Goal: Complete application form

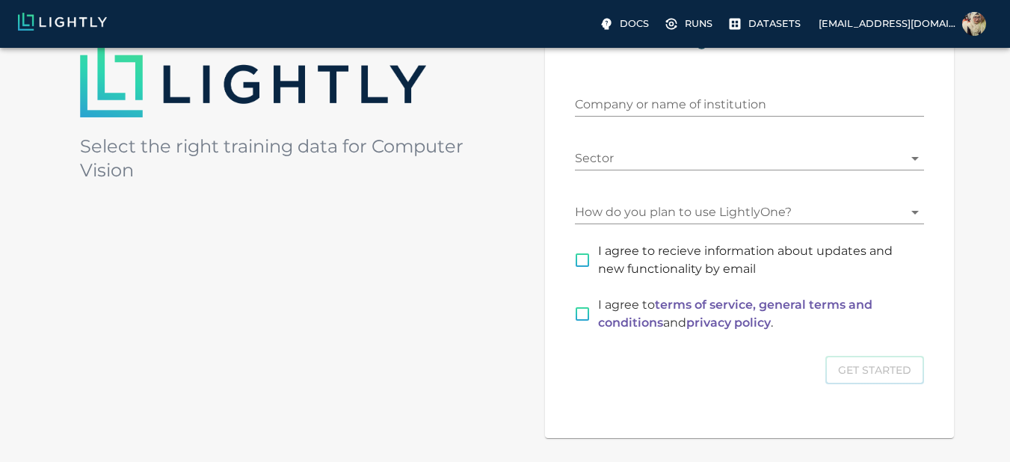
scroll to position [224, 0]
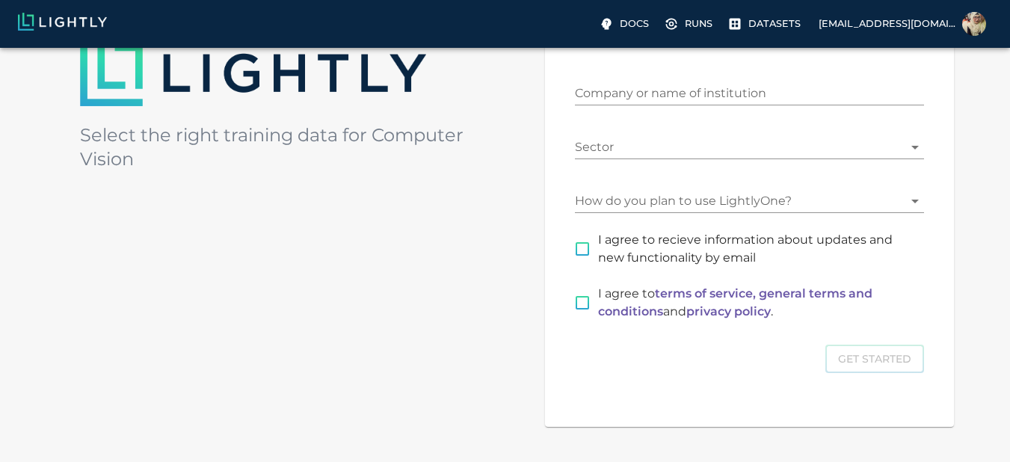
click at [614, 98] on input "Company or name of institution" at bounding box center [749, 93] width 349 height 24
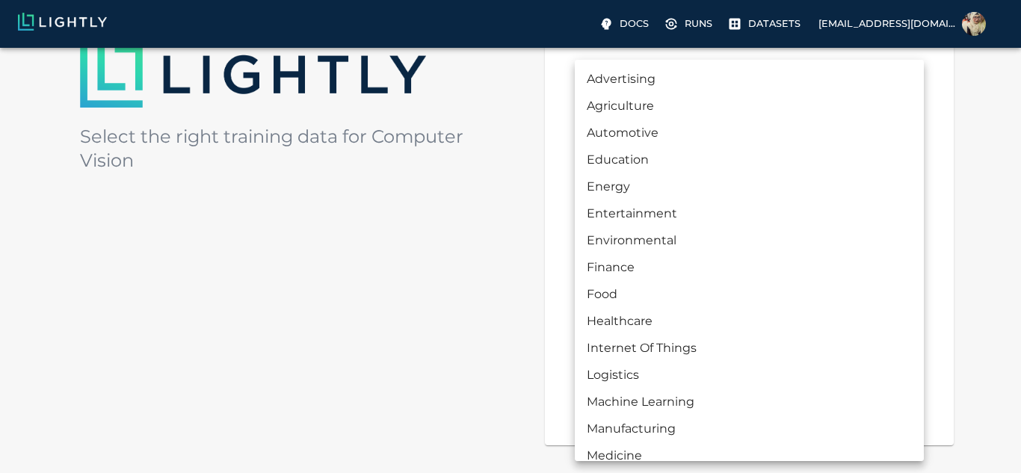
click at [595, 140] on body "Docs Runs Datasets [EMAIL_ADDRESS][DOMAIN_NAME] Welcome to Select the right tra…" at bounding box center [510, 188] width 1021 height 729
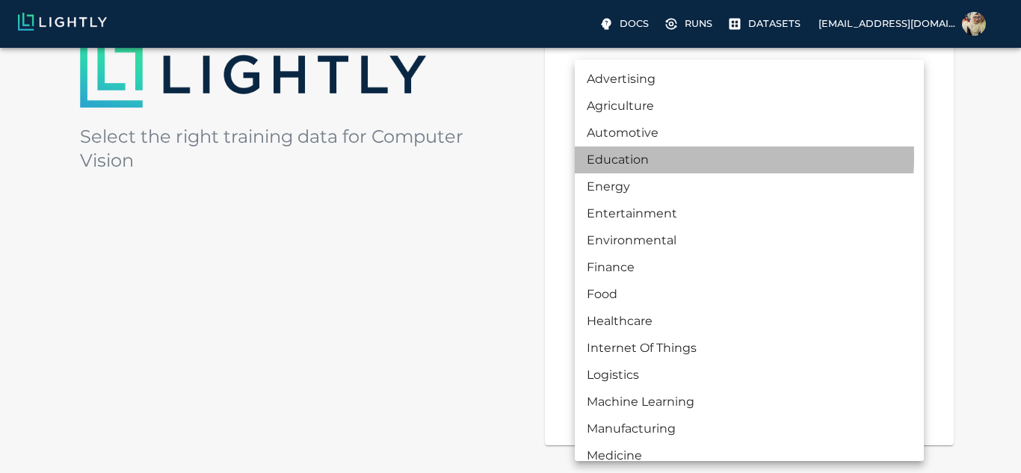
click at [635, 156] on li "Education" at bounding box center [749, 159] width 349 height 27
type input "EDUCATION"
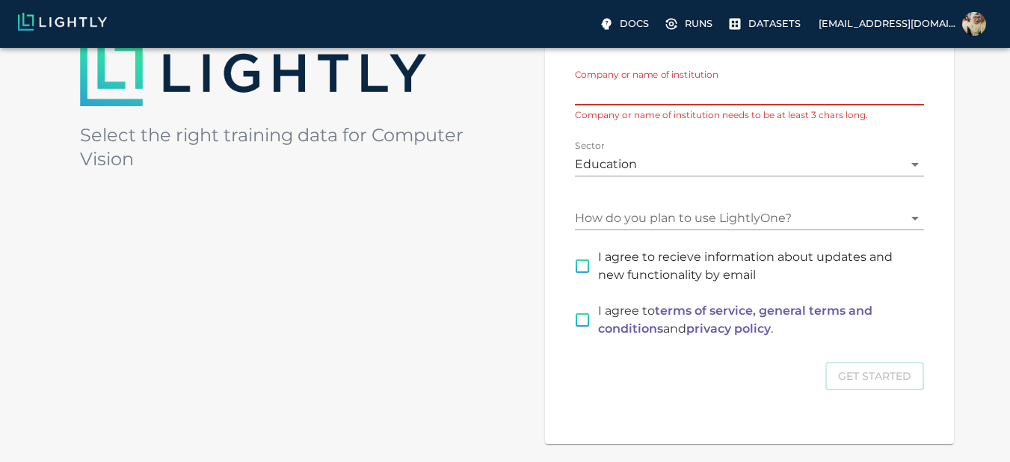
click at [682, 99] on input "Company or name of institution" at bounding box center [749, 93] width 349 height 24
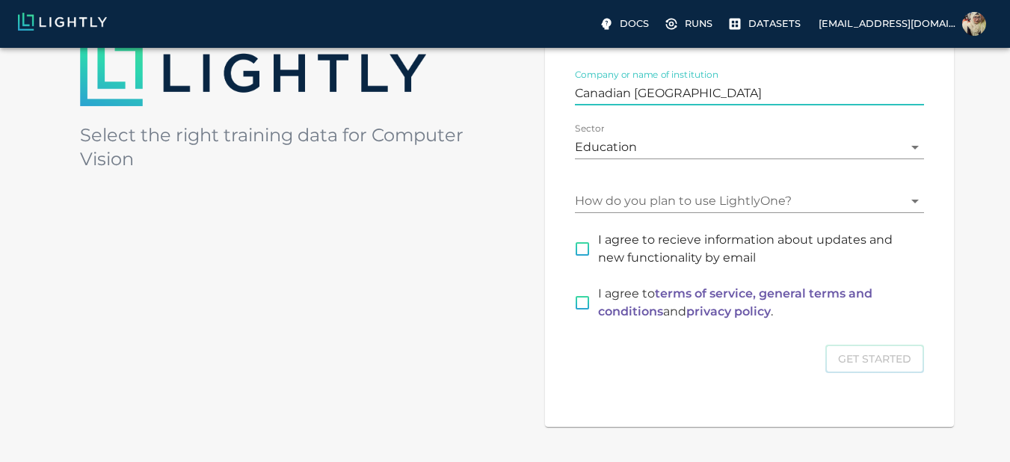
type input "Canadian [GEOGRAPHIC_DATA]"
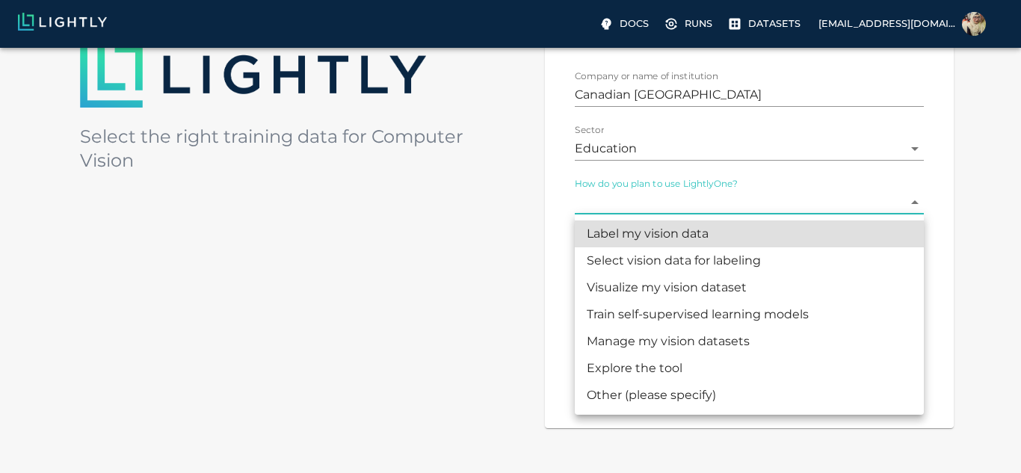
click at [724, 194] on body "Docs Runs Datasets [EMAIL_ADDRESS][DOMAIN_NAME] Welcome to Select the right tra…" at bounding box center [510, 180] width 1021 height 712
click at [667, 391] on li "Other (please specify)" at bounding box center [749, 395] width 349 height 27
type input "OTHER"
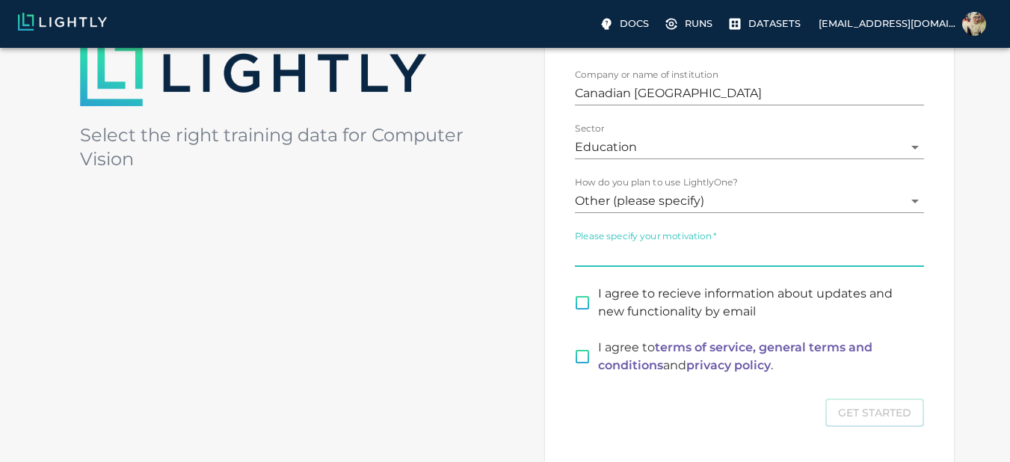
click at [725, 252] on input "Please specify your motivation   *" at bounding box center [749, 255] width 349 height 24
click at [585, 300] on div "I agree to recieve information about updates and new functionality by email" at bounding box center [740, 294] width 367 height 54
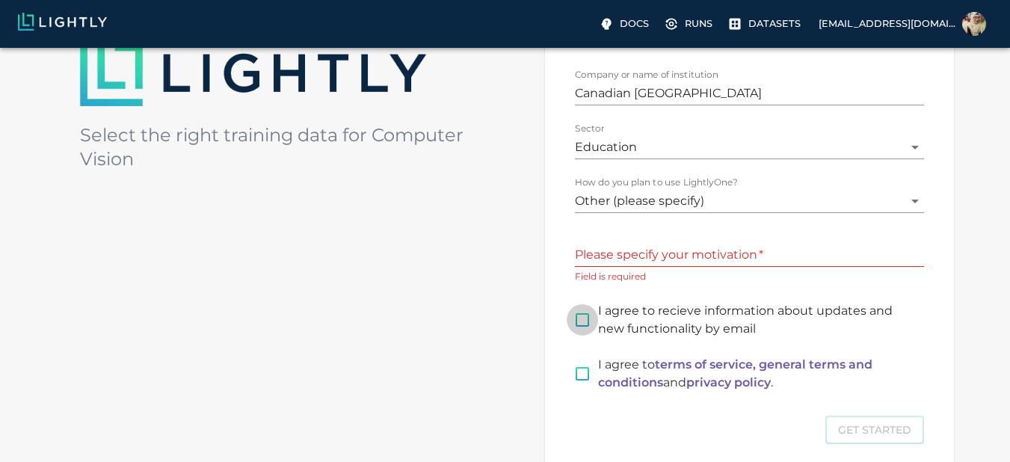
click at [577, 318] on input "I agree to recieve information about updates and new functionality by email" at bounding box center [582, 319] width 31 height 31
checkbox input "true"
click at [576, 373] on input "I agree to terms of service, general terms and conditions and privacy policy ." at bounding box center [582, 373] width 31 height 31
checkbox input "true"
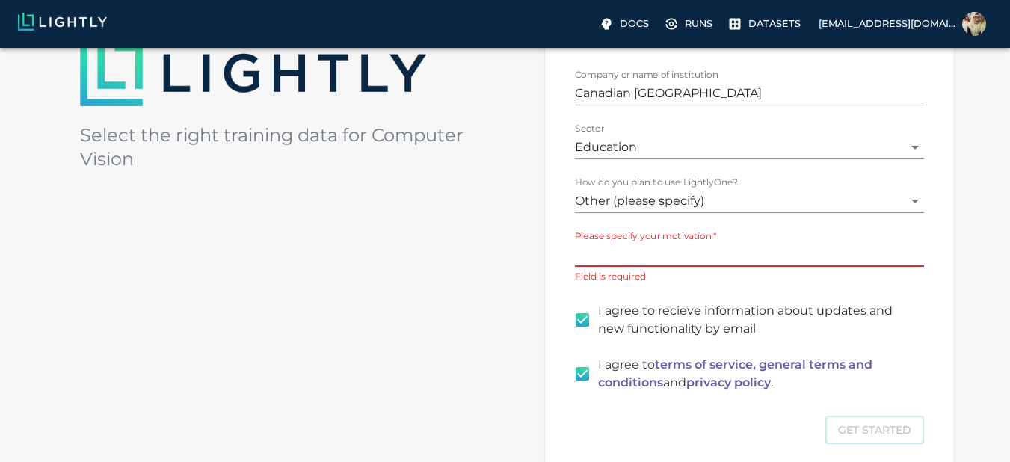
click at [638, 262] on input "Please specify your motivation   *" at bounding box center [749, 255] width 349 height 24
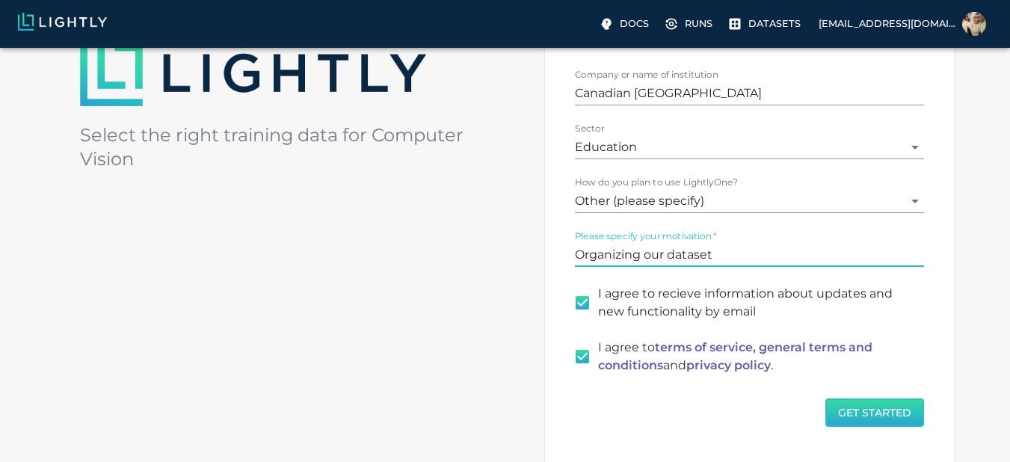
type input "Organizing our dataset"
click at [862, 413] on button "Get Started" at bounding box center [874, 412] width 99 height 29
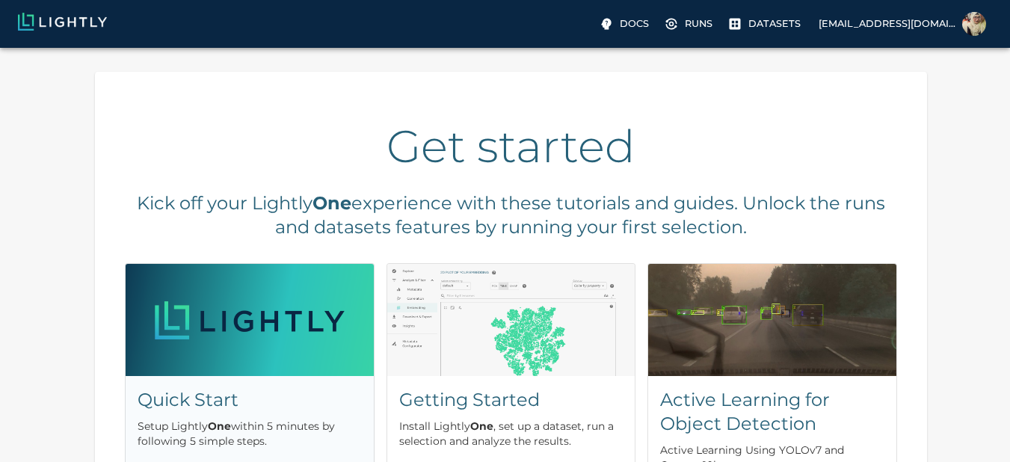
click at [256, 314] on img at bounding box center [250, 320] width 248 height 112
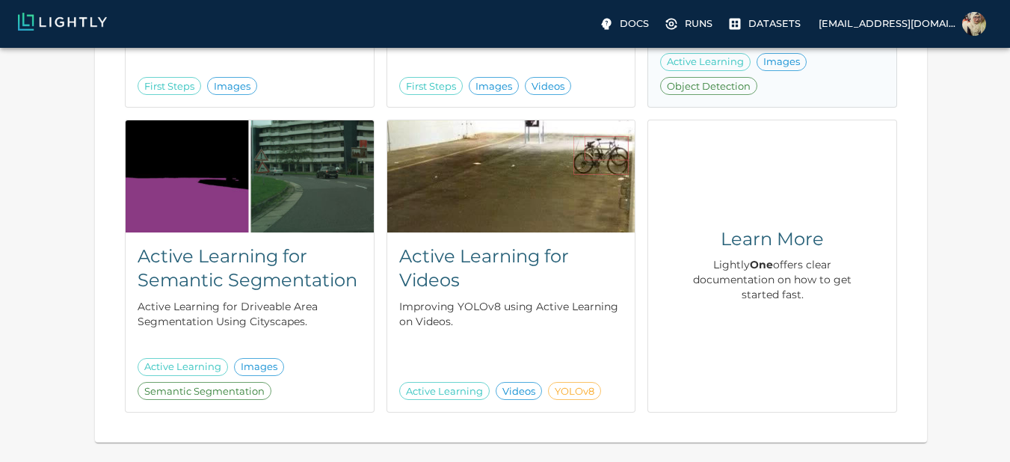
scroll to position [513, 0]
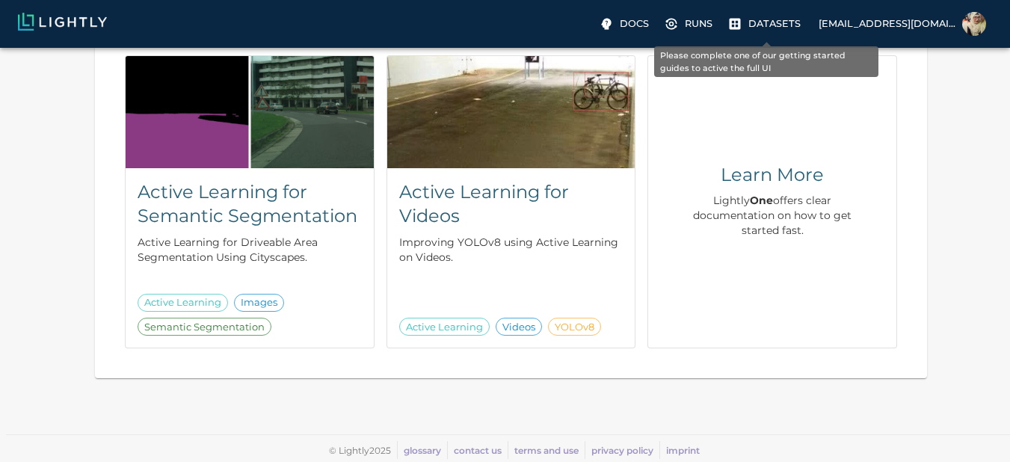
click at [760, 23] on p "Datasets" at bounding box center [774, 23] width 52 height 14
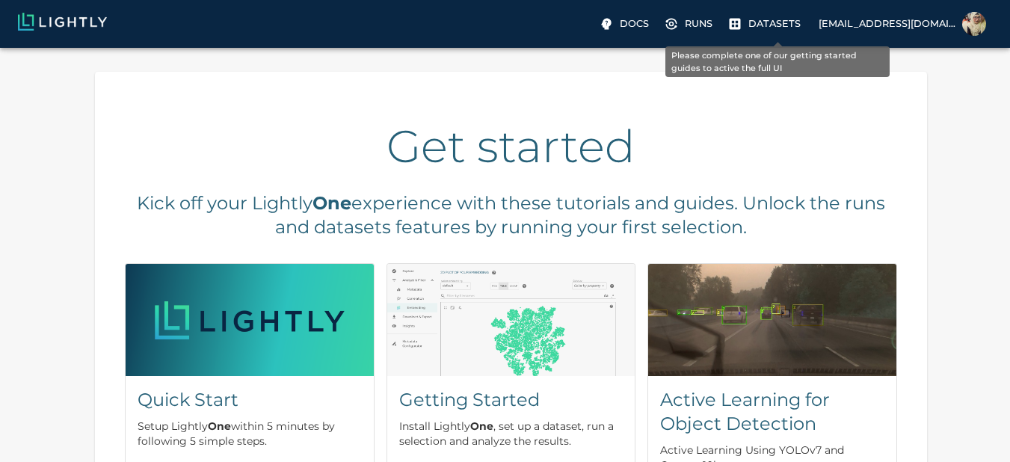
click at [760, 23] on p "Datasets" at bounding box center [774, 23] width 52 height 14
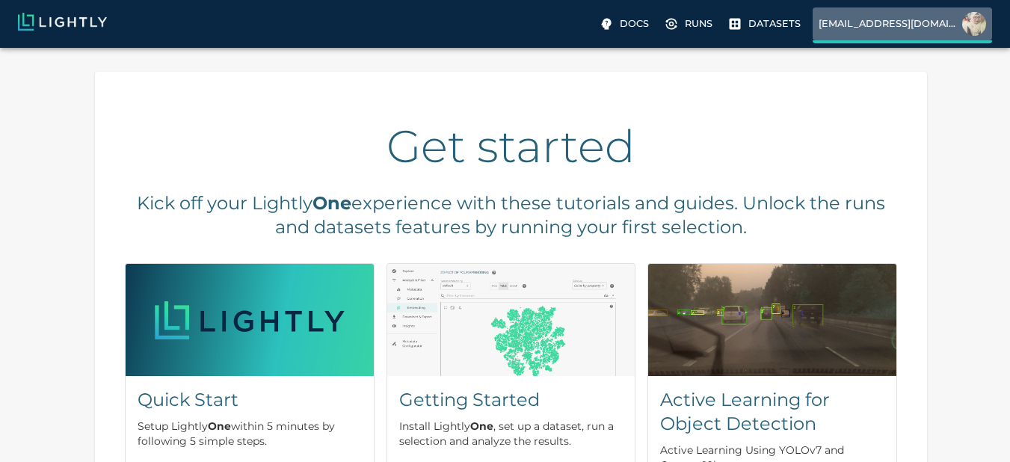
click at [889, 22] on p "[EMAIL_ADDRESS][DOMAIN_NAME]" at bounding box center [887, 23] width 138 height 14
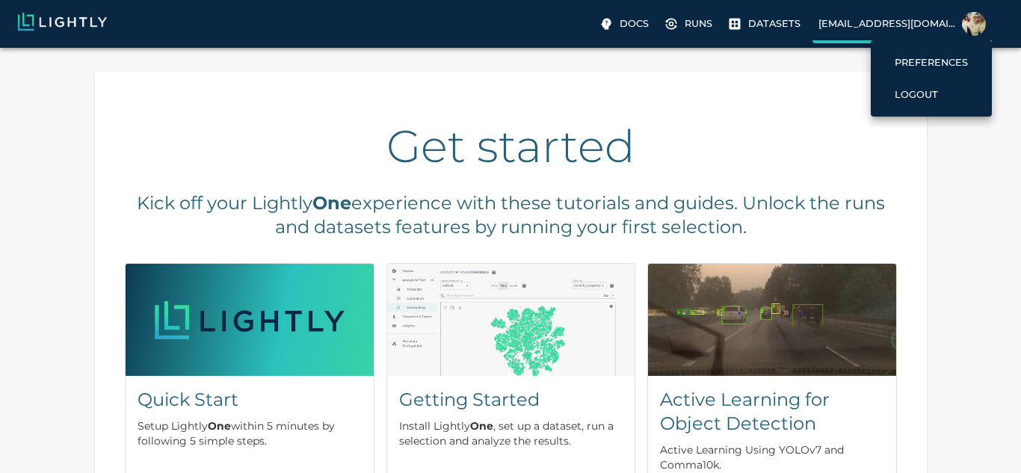
click at [889, 22] on div at bounding box center [510, 236] width 1021 height 473
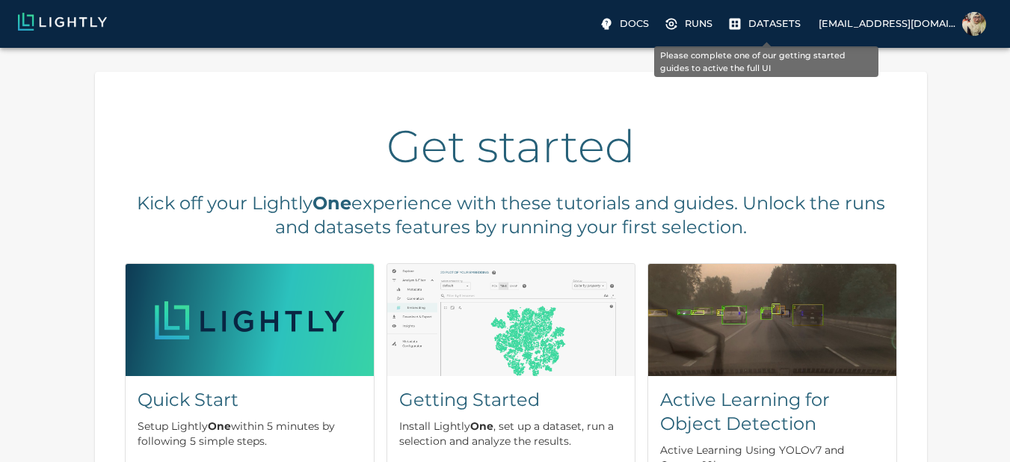
click at [756, 25] on p "Datasets" at bounding box center [774, 23] width 52 height 14
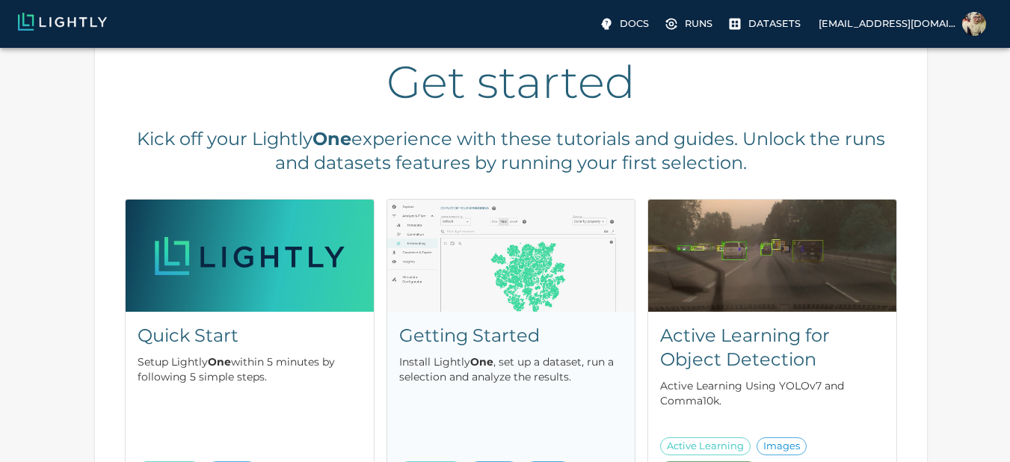
scroll to position [214, 0]
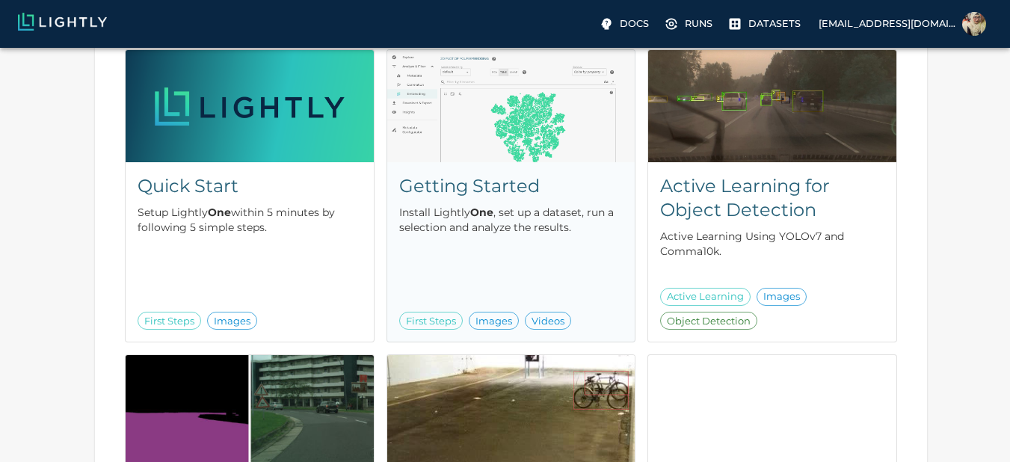
click at [541, 152] on img at bounding box center [511, 106] width 248 height 112
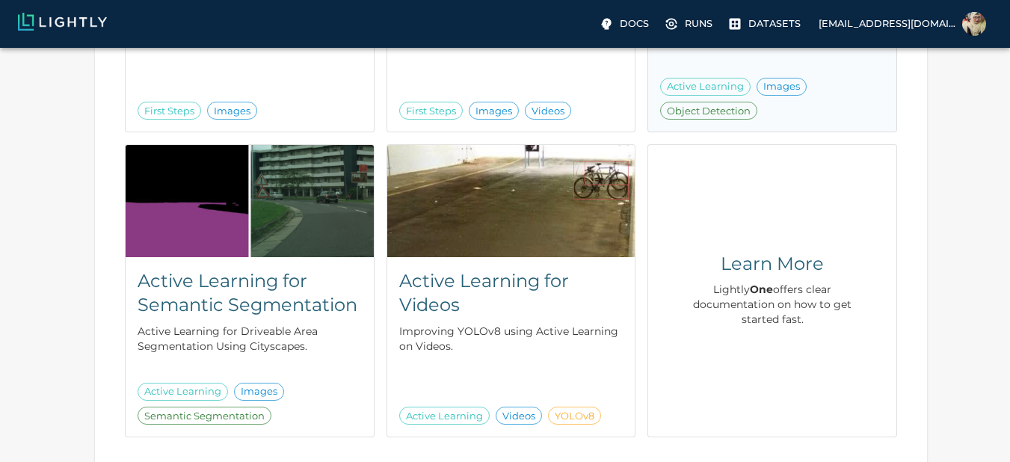
scroll to position [513, 0]
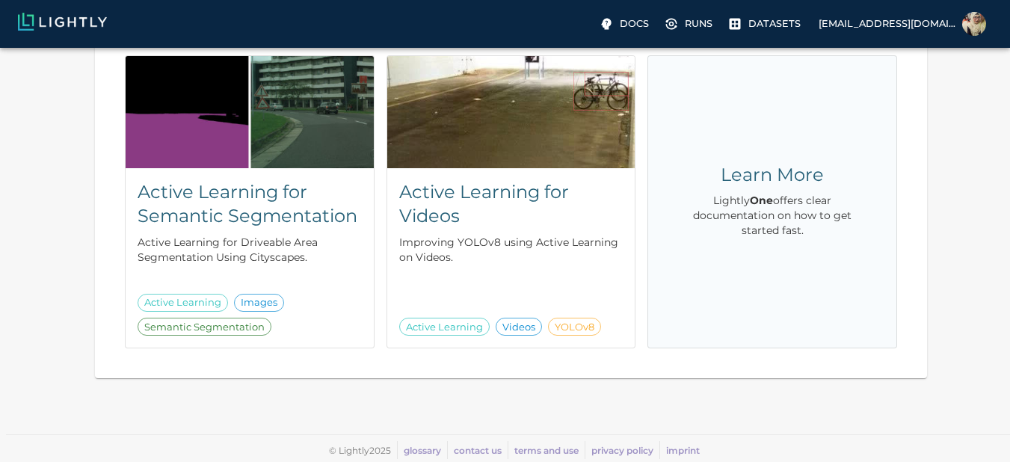
click at [752, 251] on div "Learn More Lightly One offers clear documentation on how to get started fast." at bounding box center [772, 202] width 200 height 244
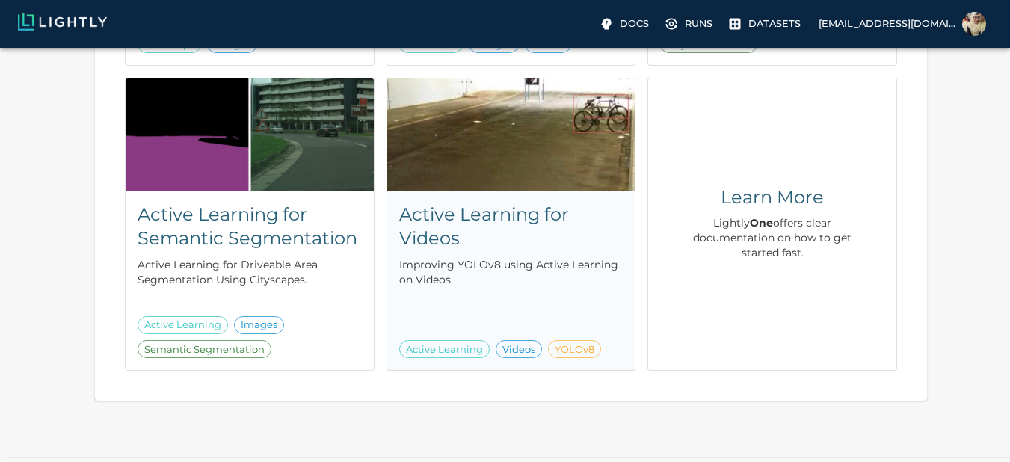
scroll to position [513, 0]
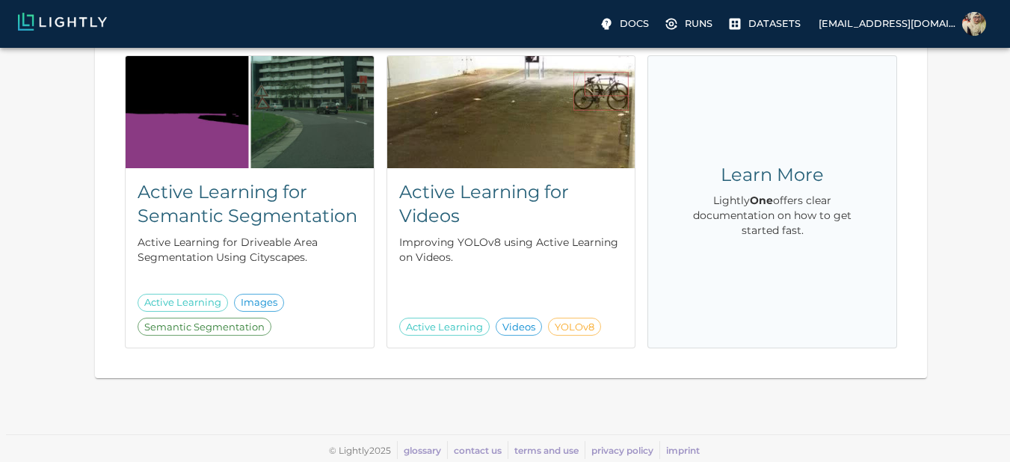
click at [746, 190] on div "Learn More Lightly One offers clear documentation on how to get started fast." at bounding box center [772, 202] width 176 height 78
